Goal: Information Seeking & Learning: Compare options

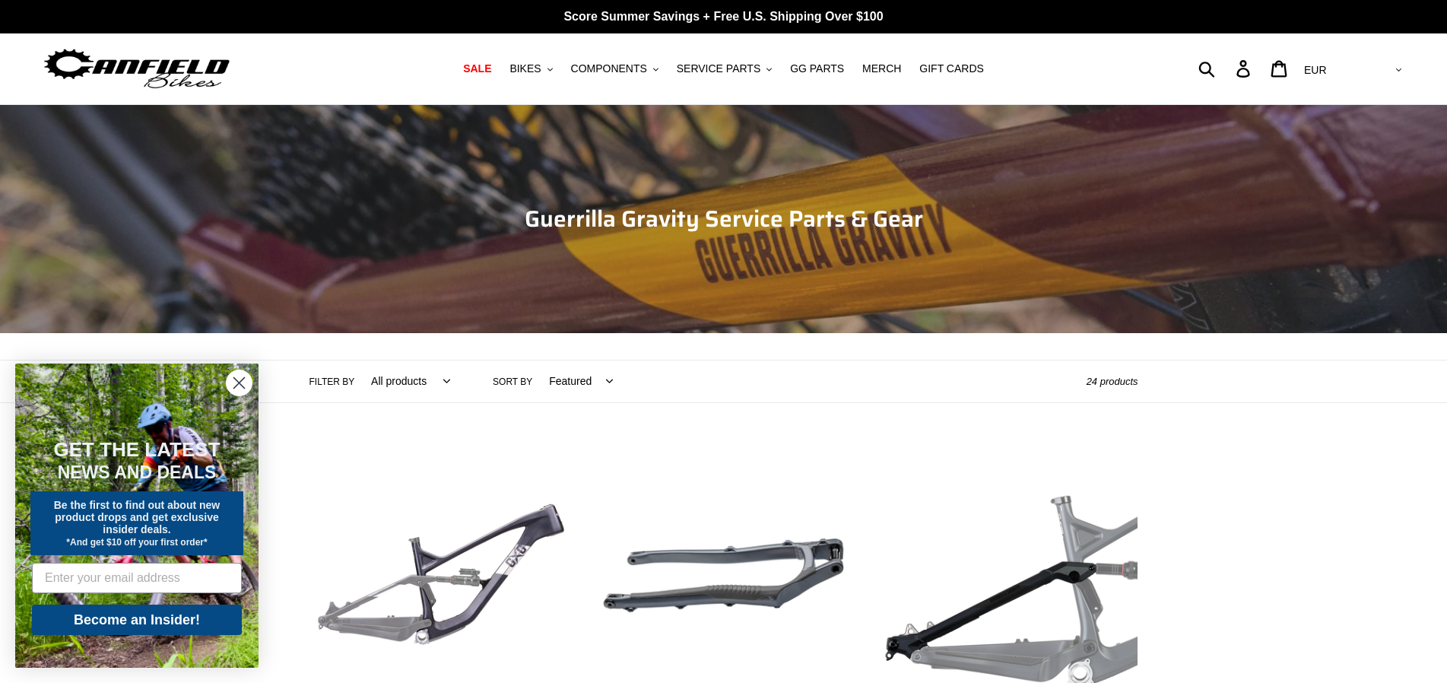
click at [187, 74] on img at bounding box center [137, 69] width 190 height 48
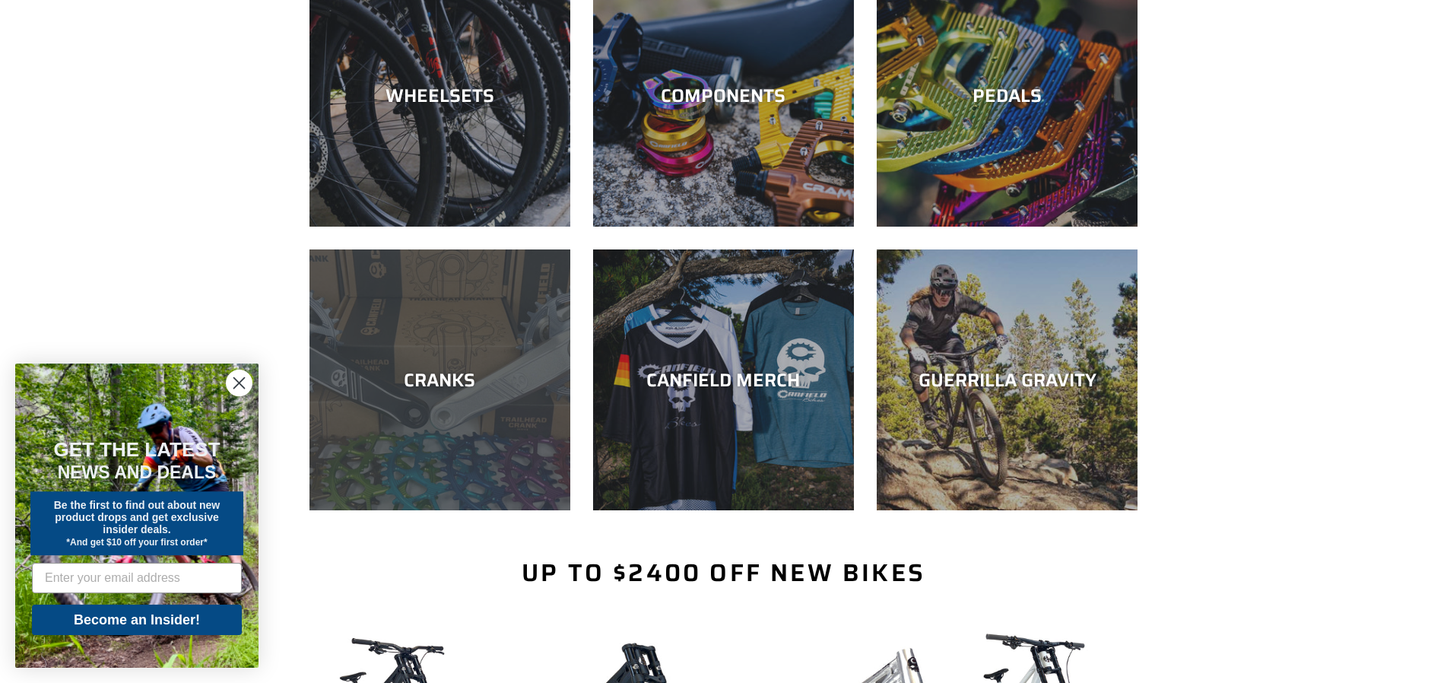
scroll to position [465, 0]
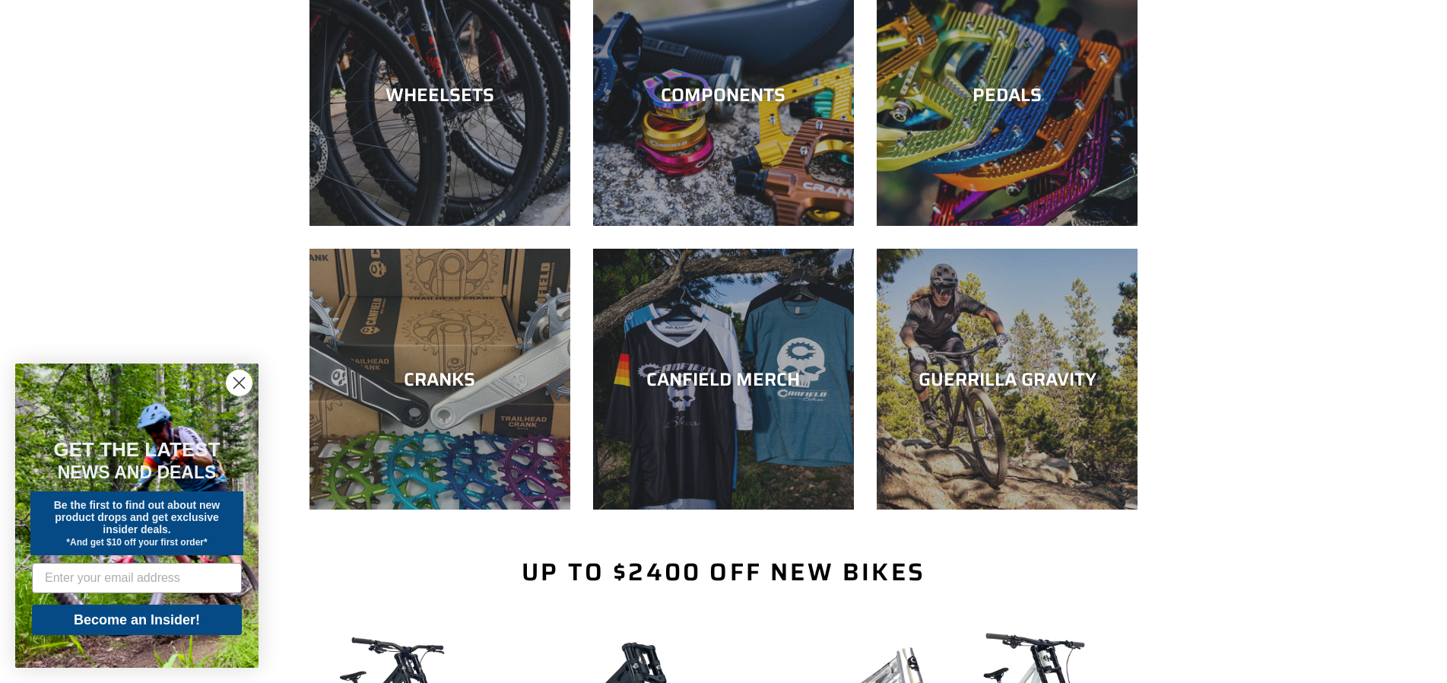
click at [242, 387] on circle "Close dialog" at bounding box center [239, 382] width 25 height 25
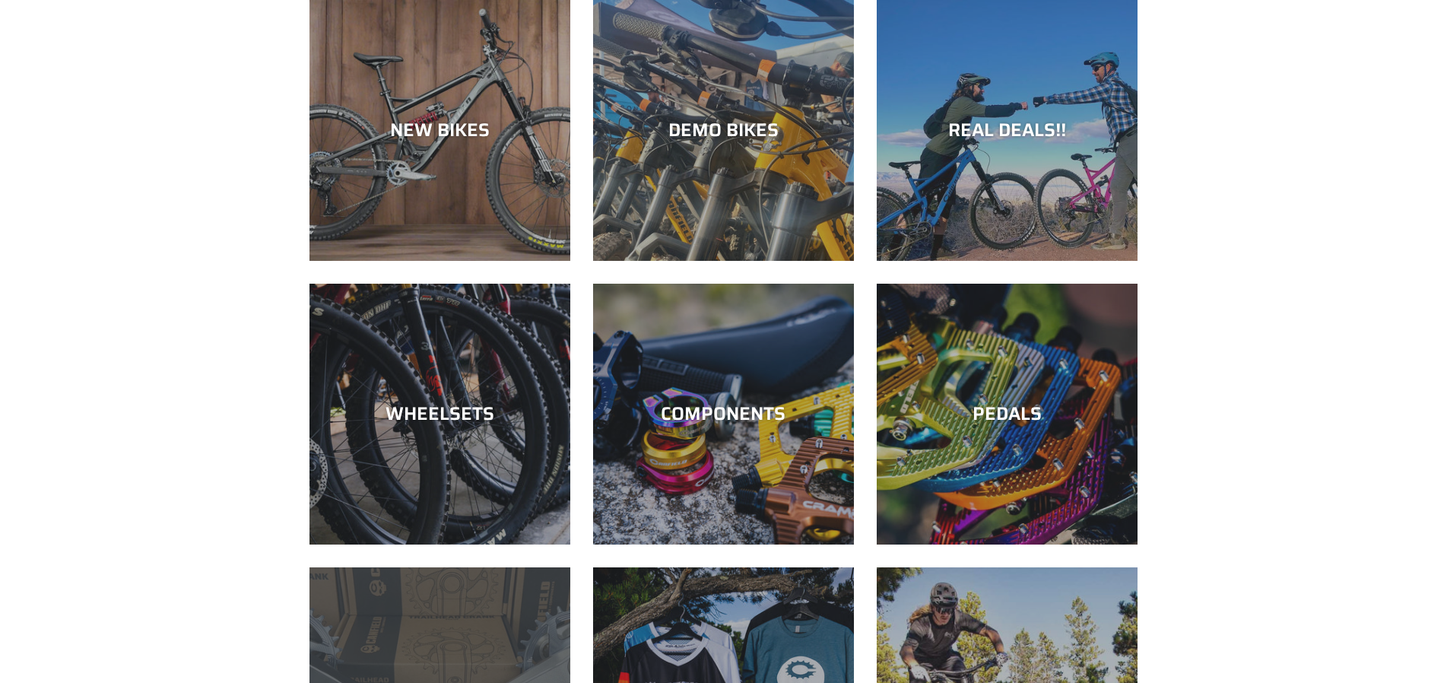
scroll to position [78, 0]
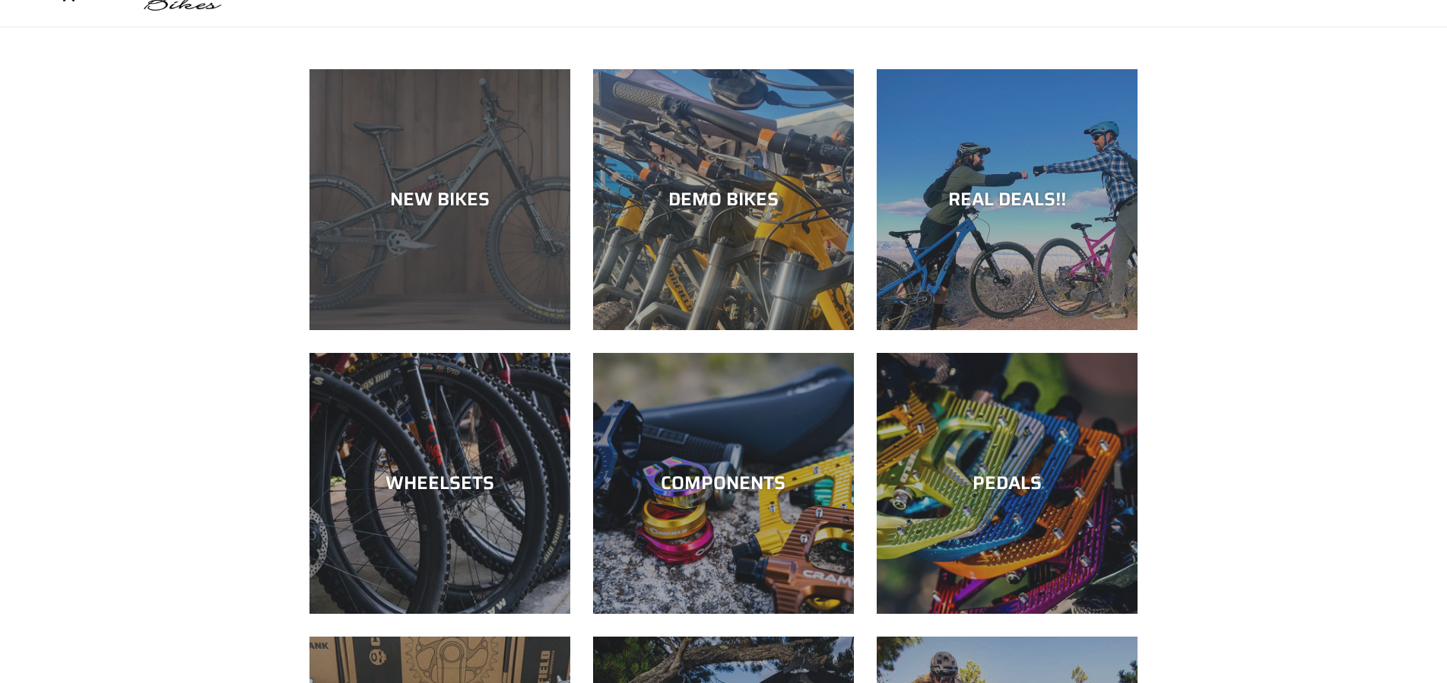
click at [420, 330] on div "NEW BIKES" at bounding box center [440, 330] width 261 height 0
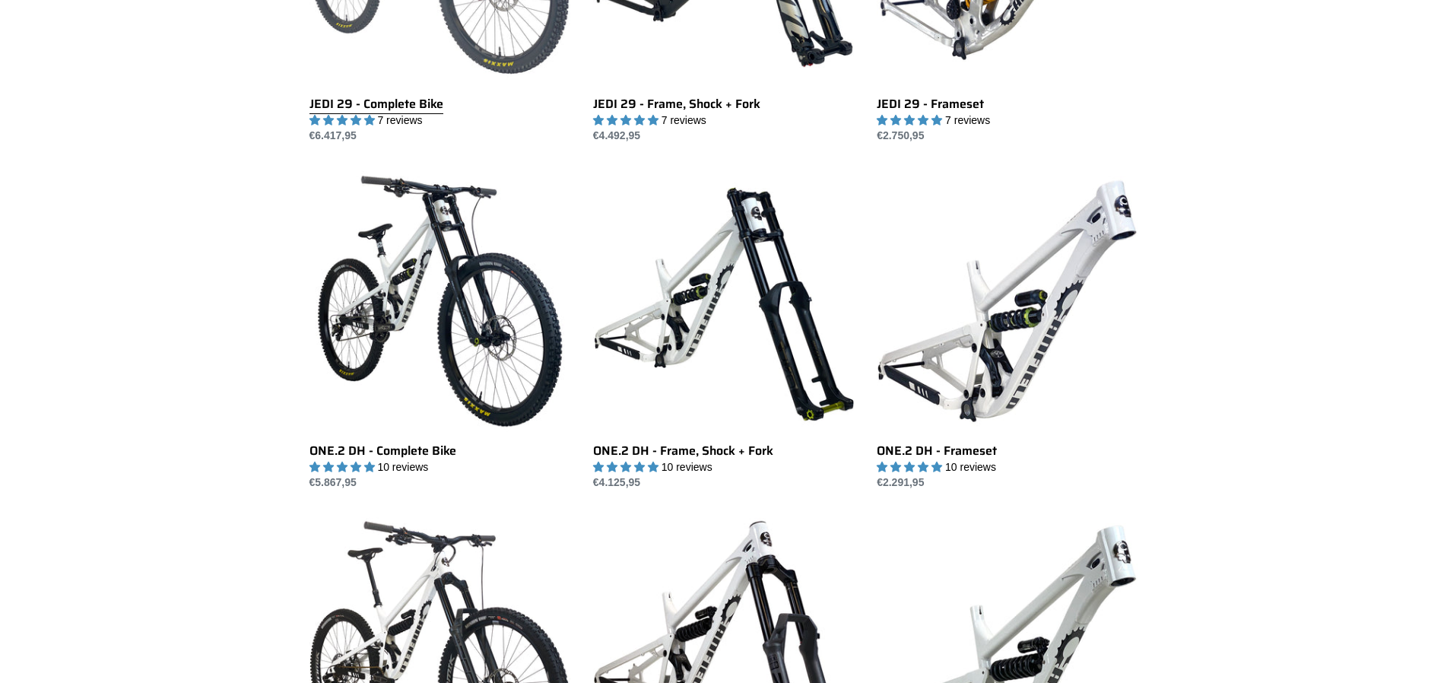
scroll to position [233, 0]
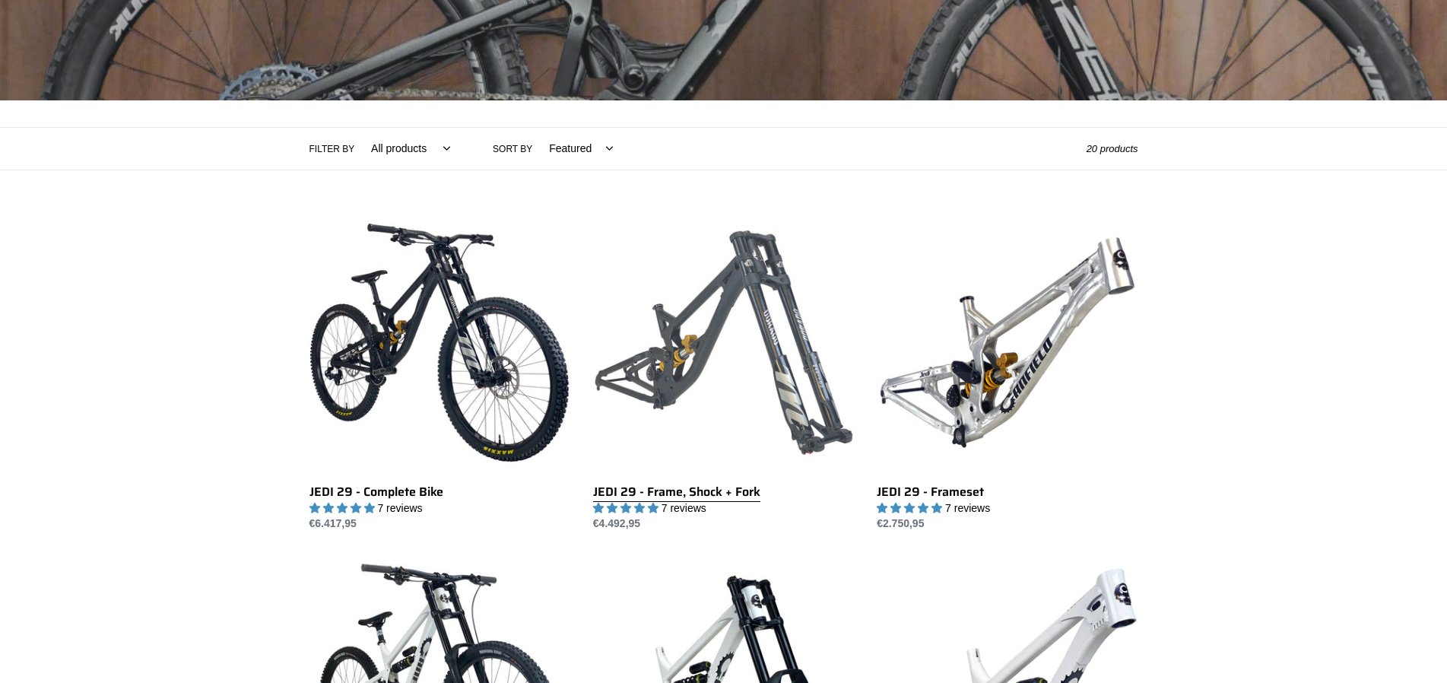
click at [638, 336] on link "JEDI 29 - Frame, Shock + Fork" at bounding box center [723, 372] width 261 height 320
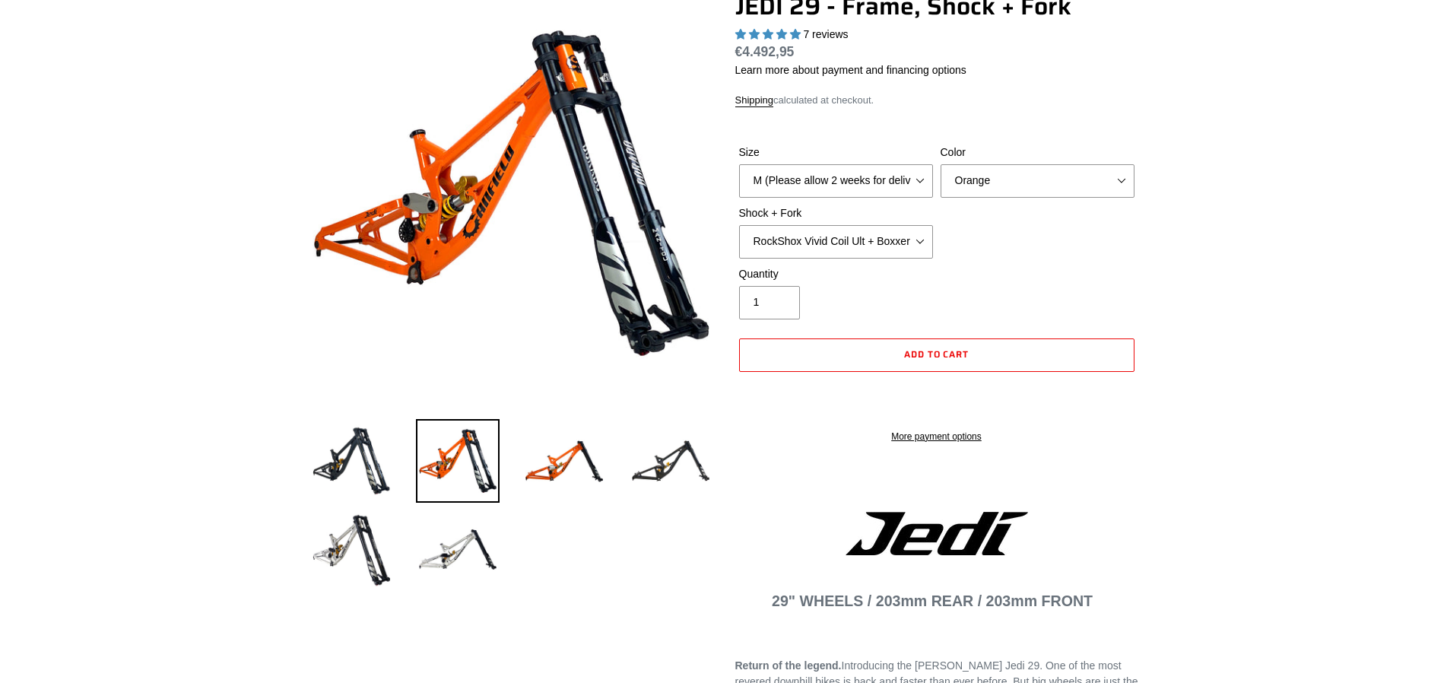
click at [498, 547] on ul at bounding box center [500, 509] width 426 height 176
select select "highest-rating"
click at [484, 554] on img at bounding box center [458, 549] width 84 height 84
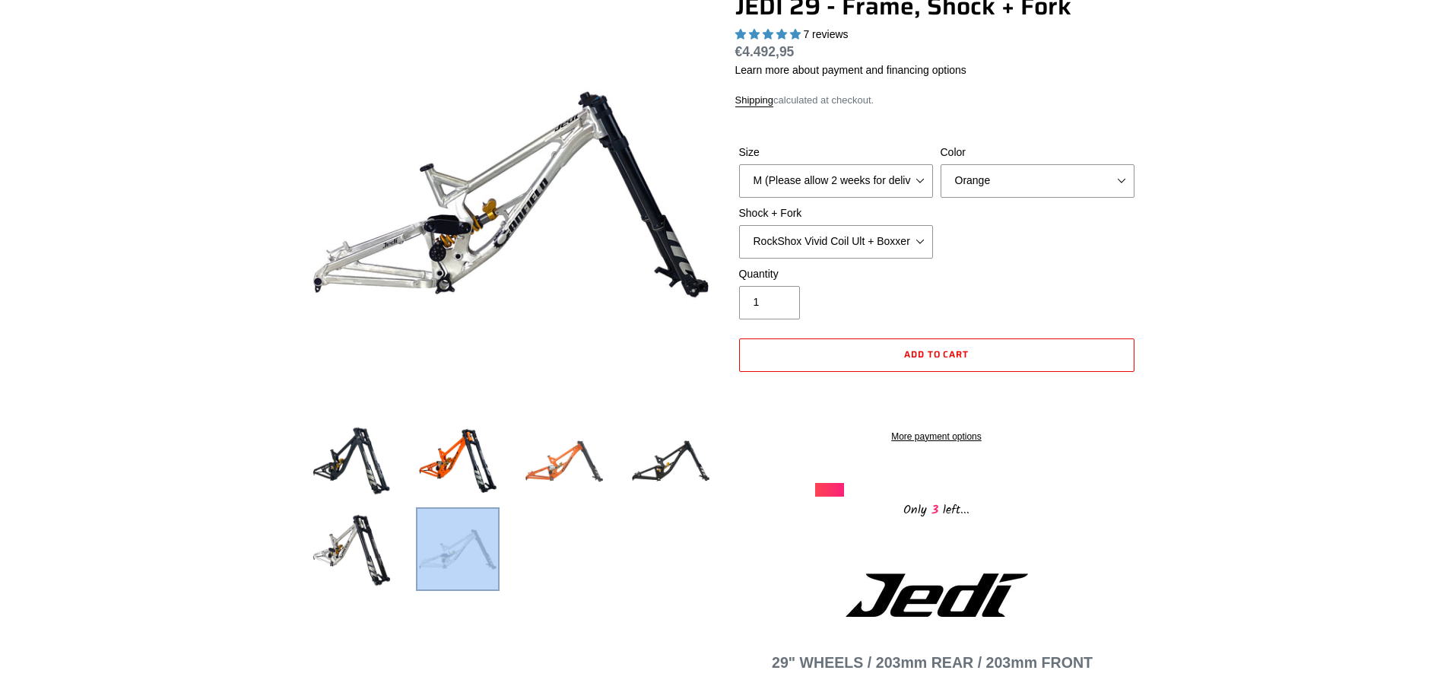
click at [561, 472] on img at bounding box center [564, 461] width 84 height 84
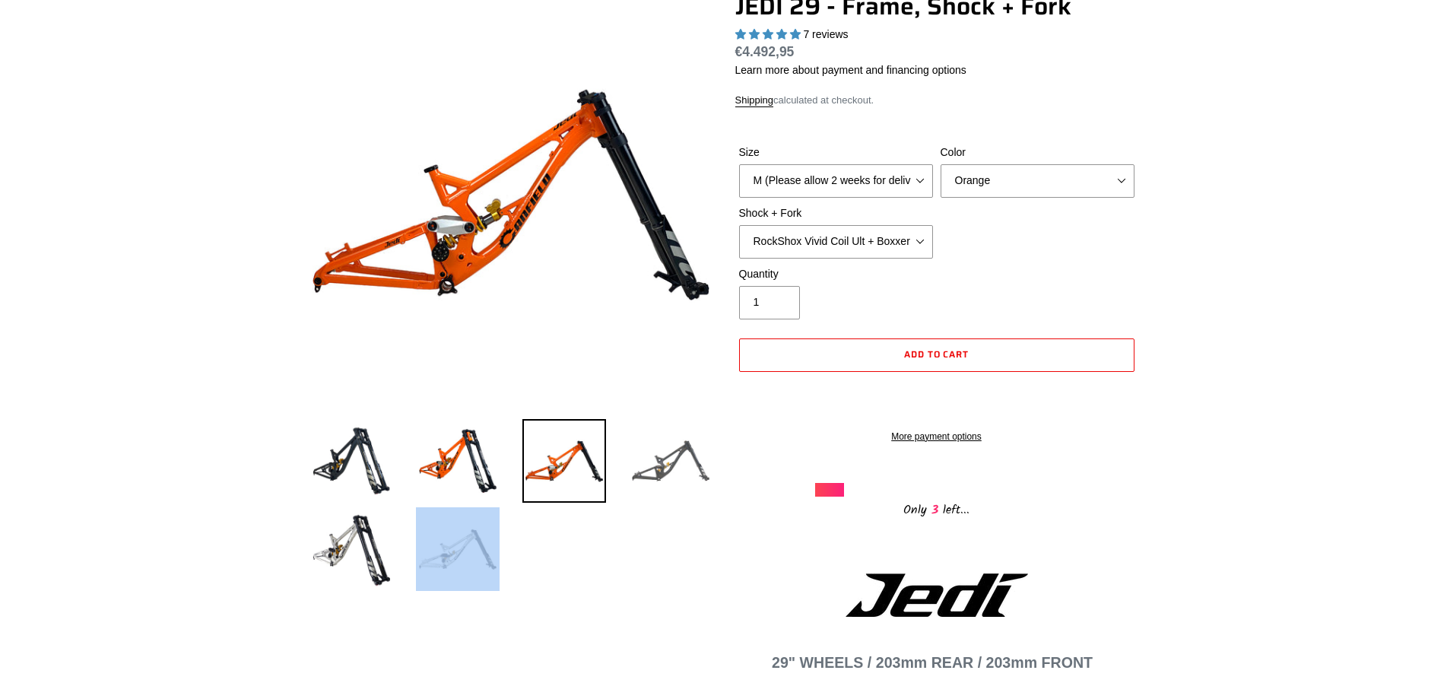
click at [671, 461] on img at bounding box center [671, 461] width 84 height 84
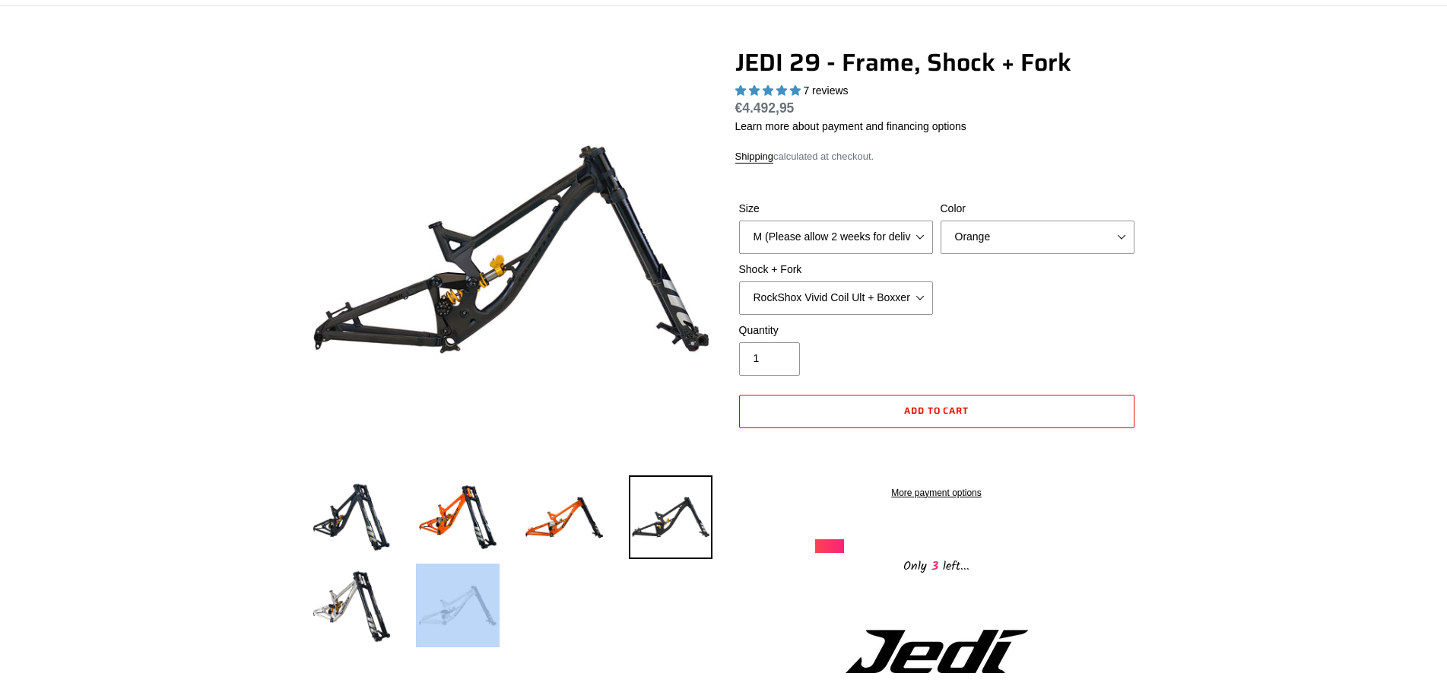
scroll to position [0, 0]
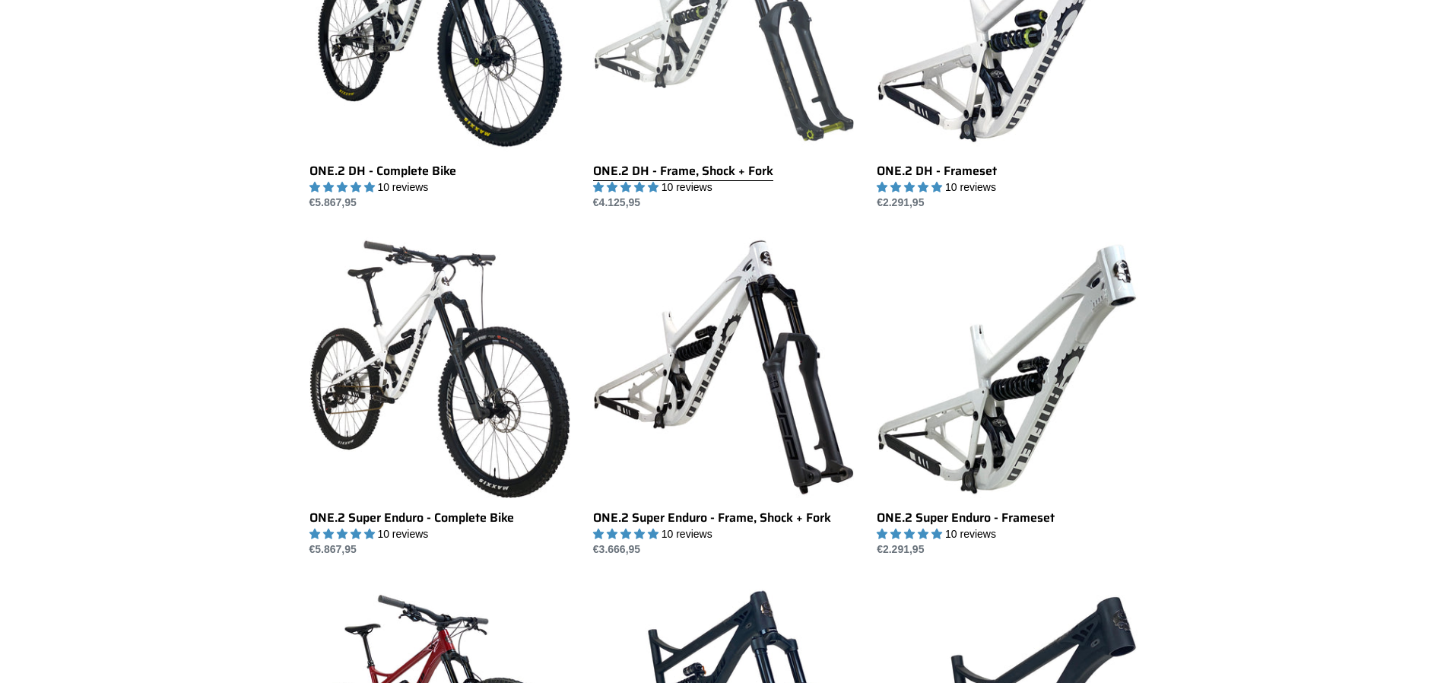
scroll to position [931, 0]
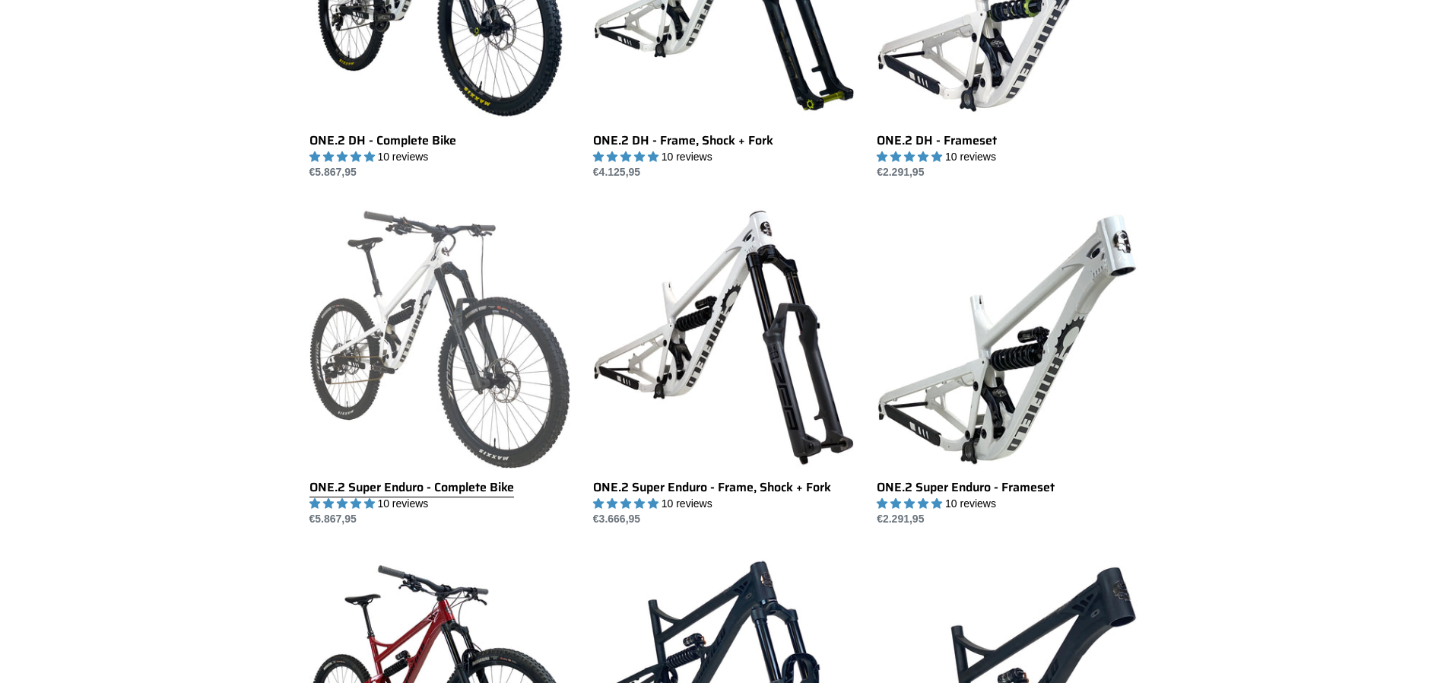
click at [405, 418] on link "ONE.2 Super Enduro - Complete Bike" at bounding box center [440, 367] width 261 height 320
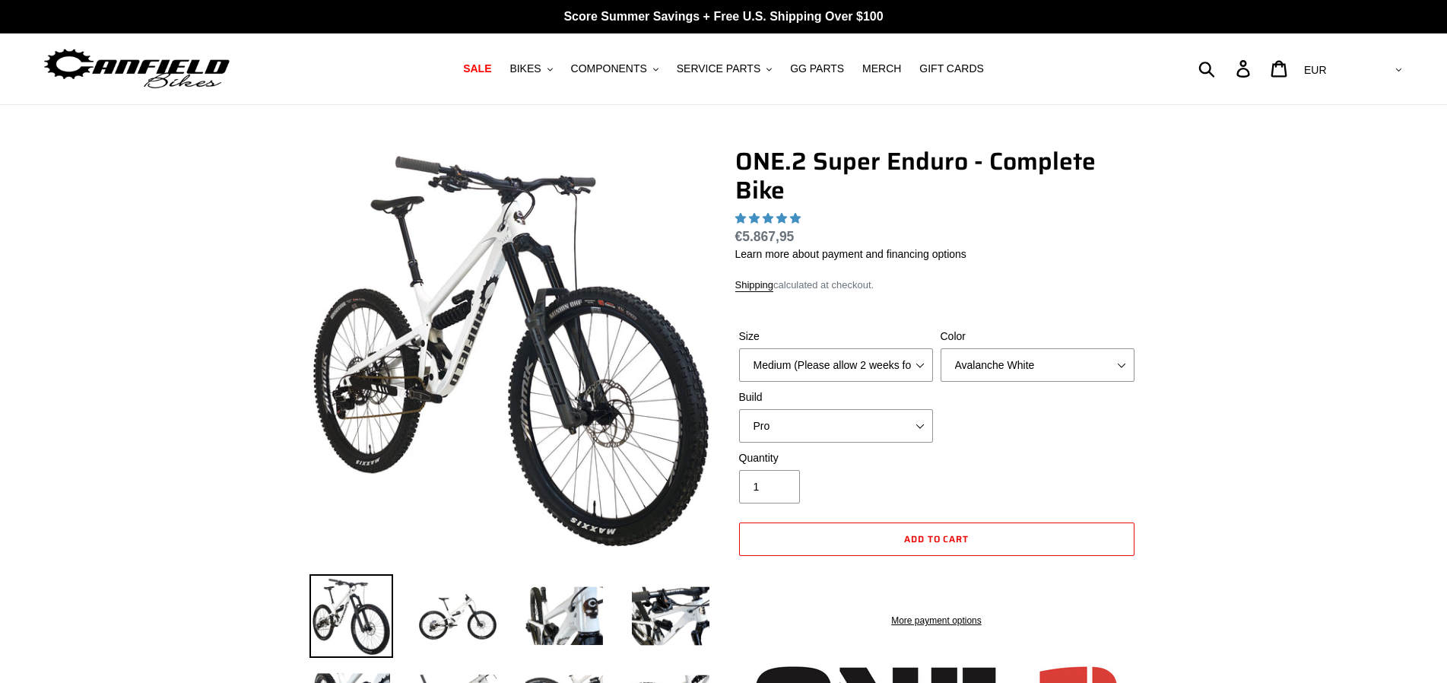
click at [459, 574] on img at bounding box center [458, 616] width 84 height 84
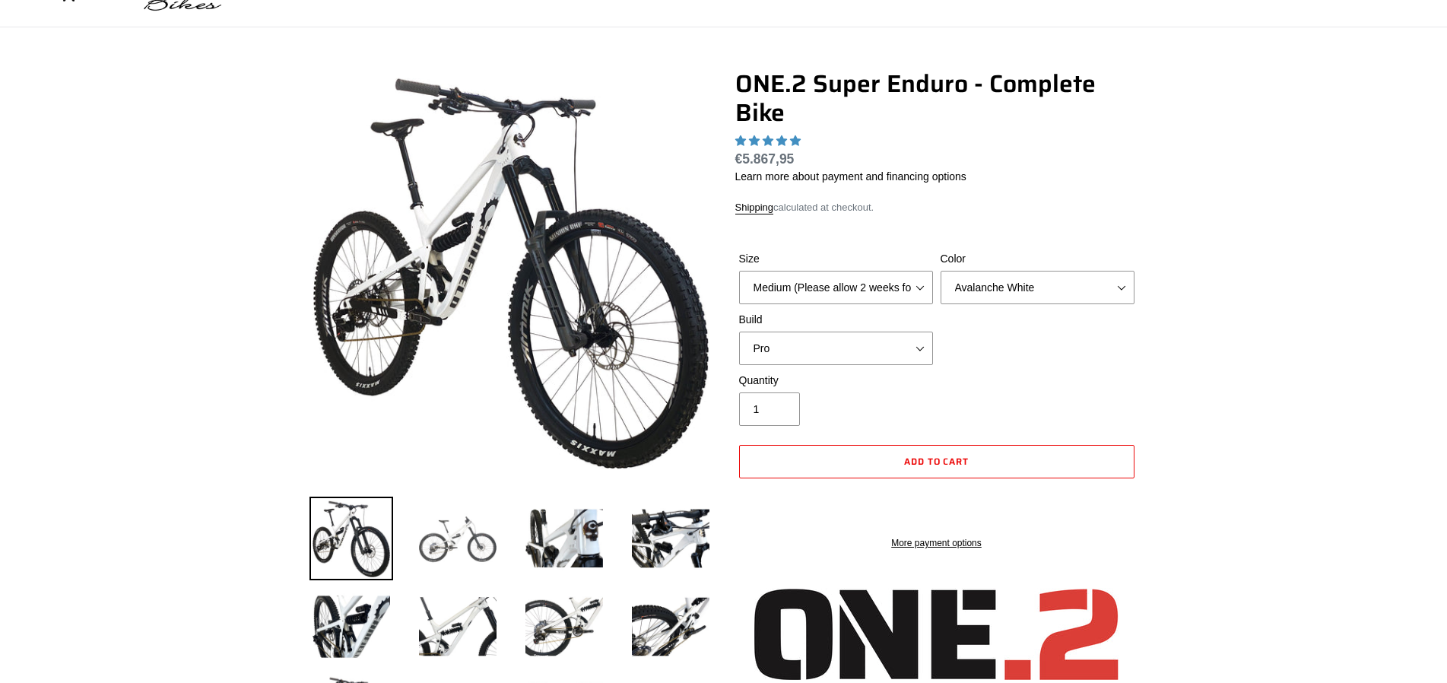
select select "highest-rating"
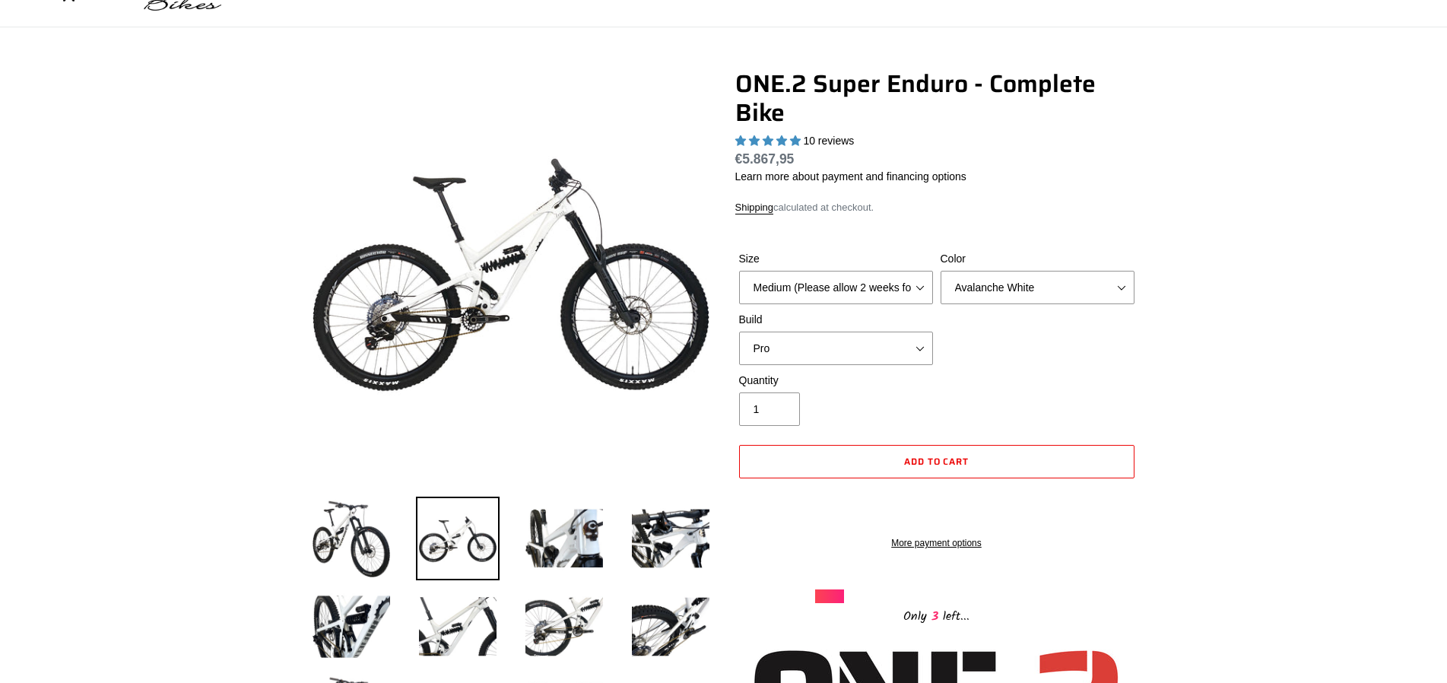
scroll to position [78, 0]
click at [573, 638] on img at bounding box center [564, 627] width 84 height 84
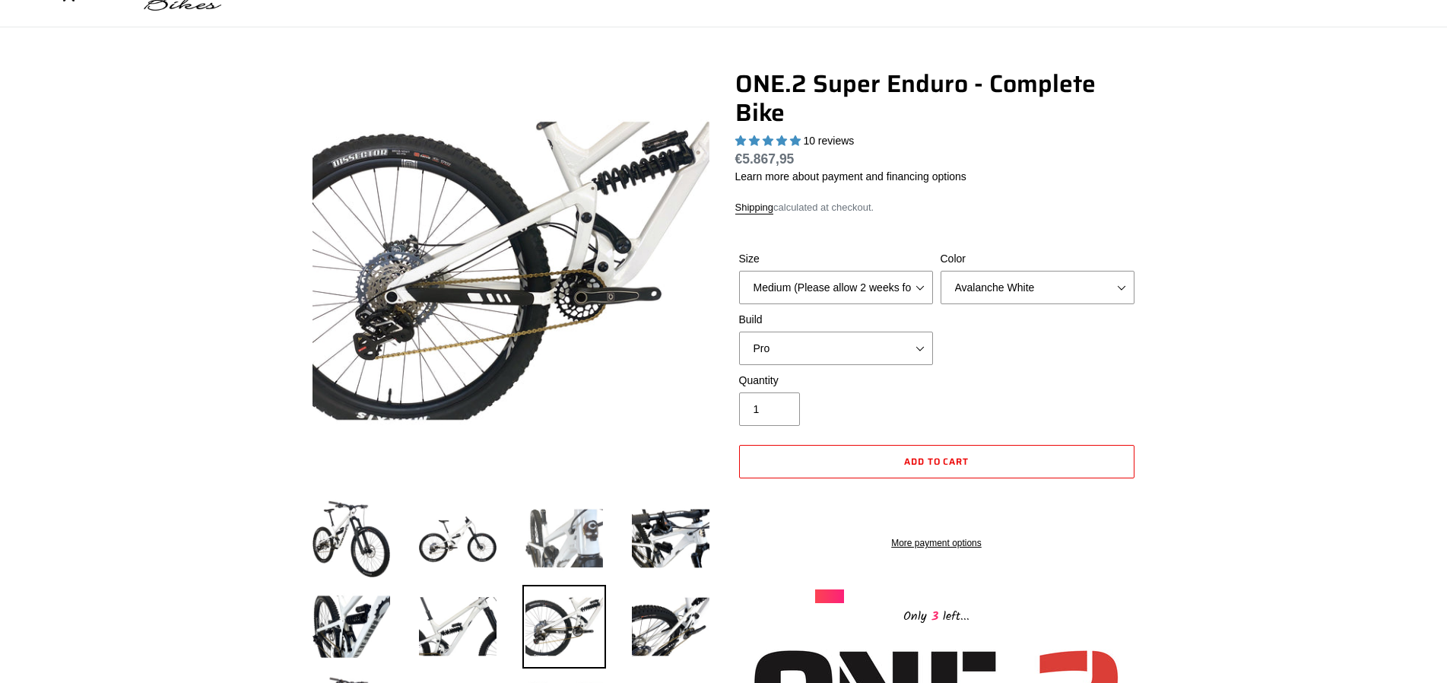
click at [576, 544] on img at bounding box center [564, 539] width 84 height 84
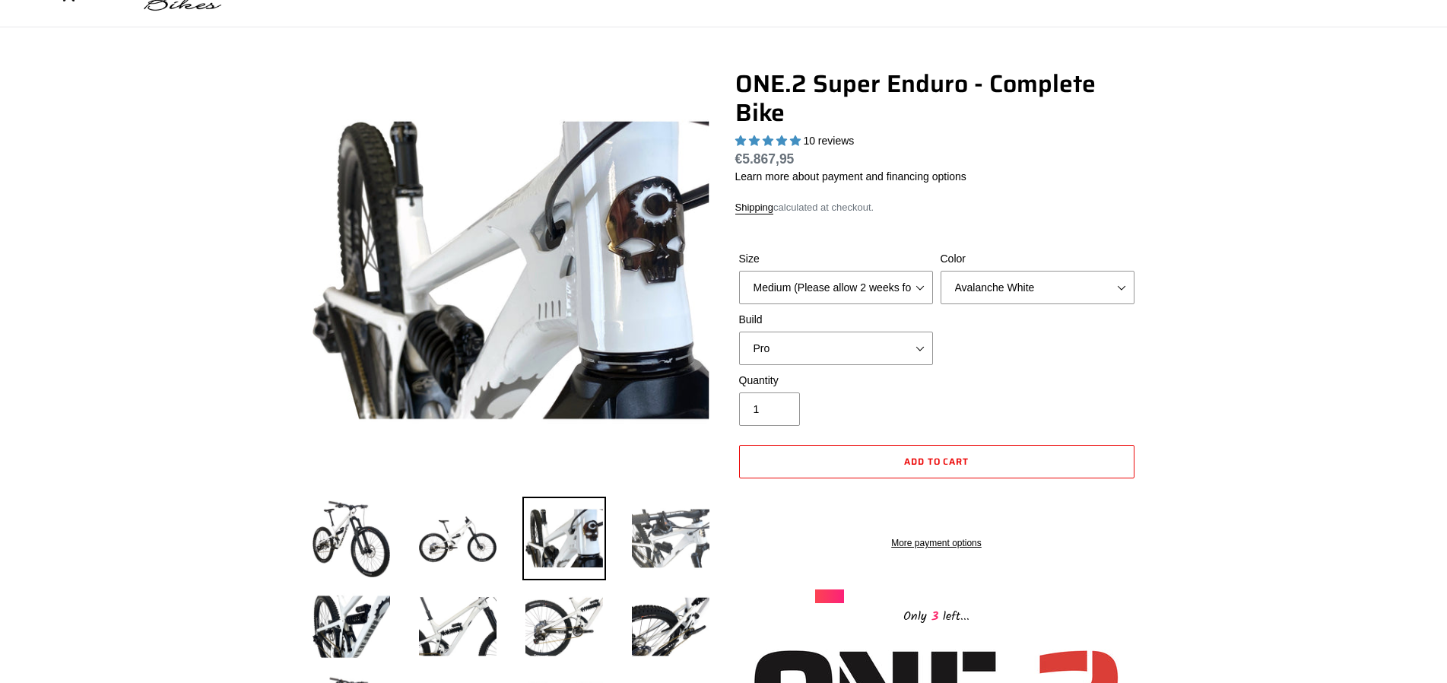
click at [649, 521] on img at bounding box center [671, 539] width 84 height 84
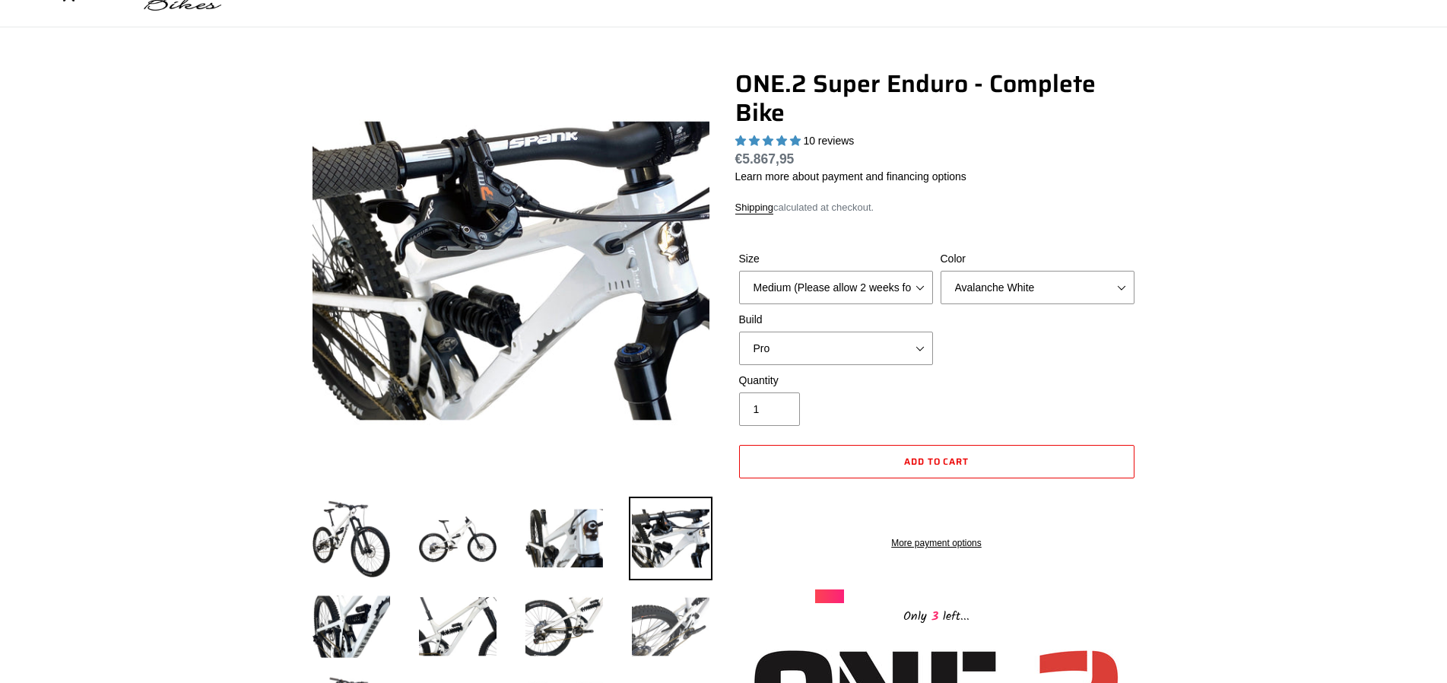
click at [671, 613] on img at bounding box center [671, 627] width 84 height 84
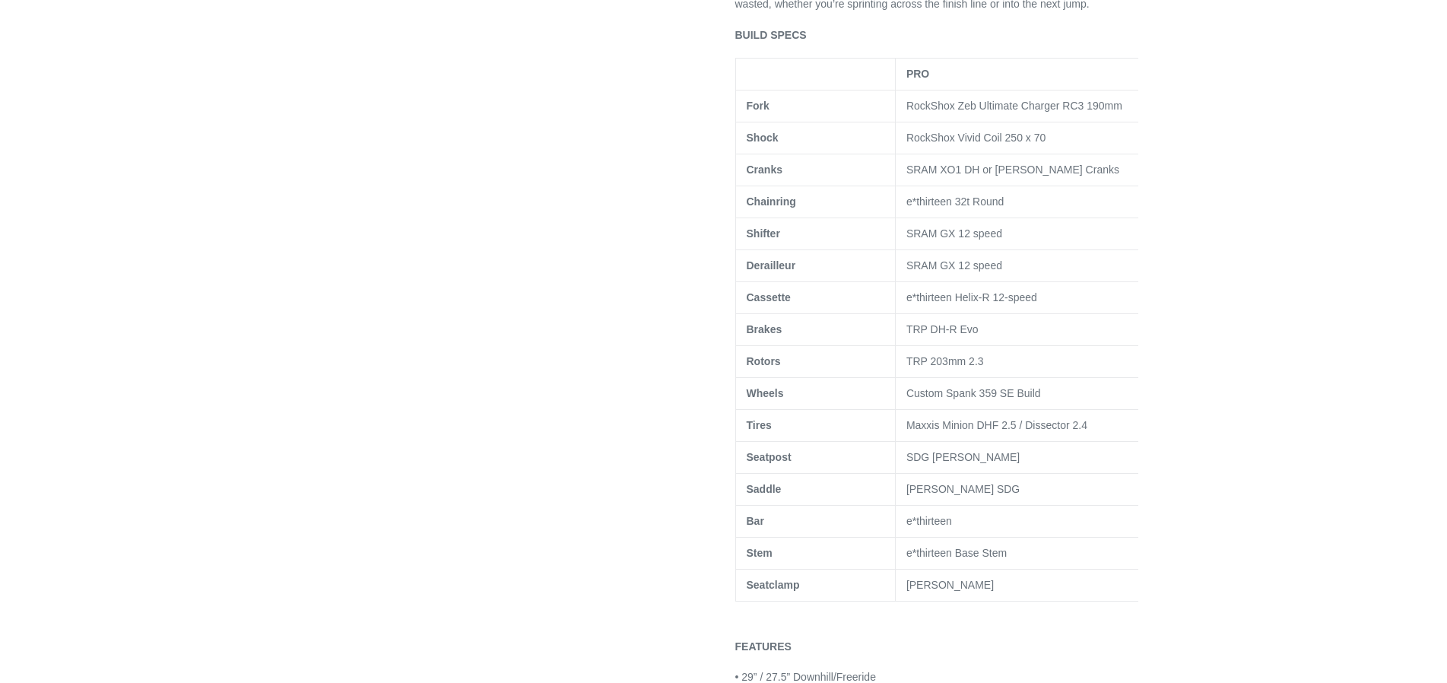
scroll to position [621, 0]
